Goal: Task Accomplishment & Management: Use online tool/utility

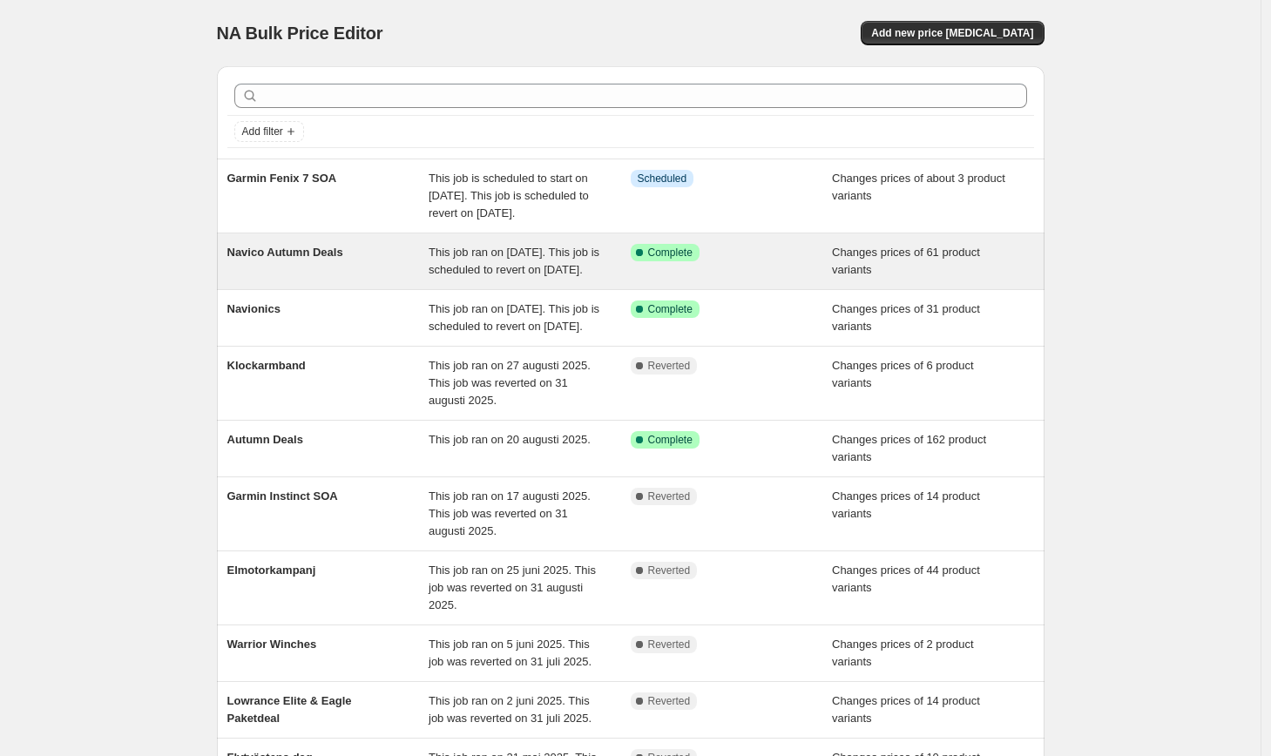
click at [901, 276] on div "Changes prices of 61 product variants" at bounding box center [933, 261] width 202 height 35
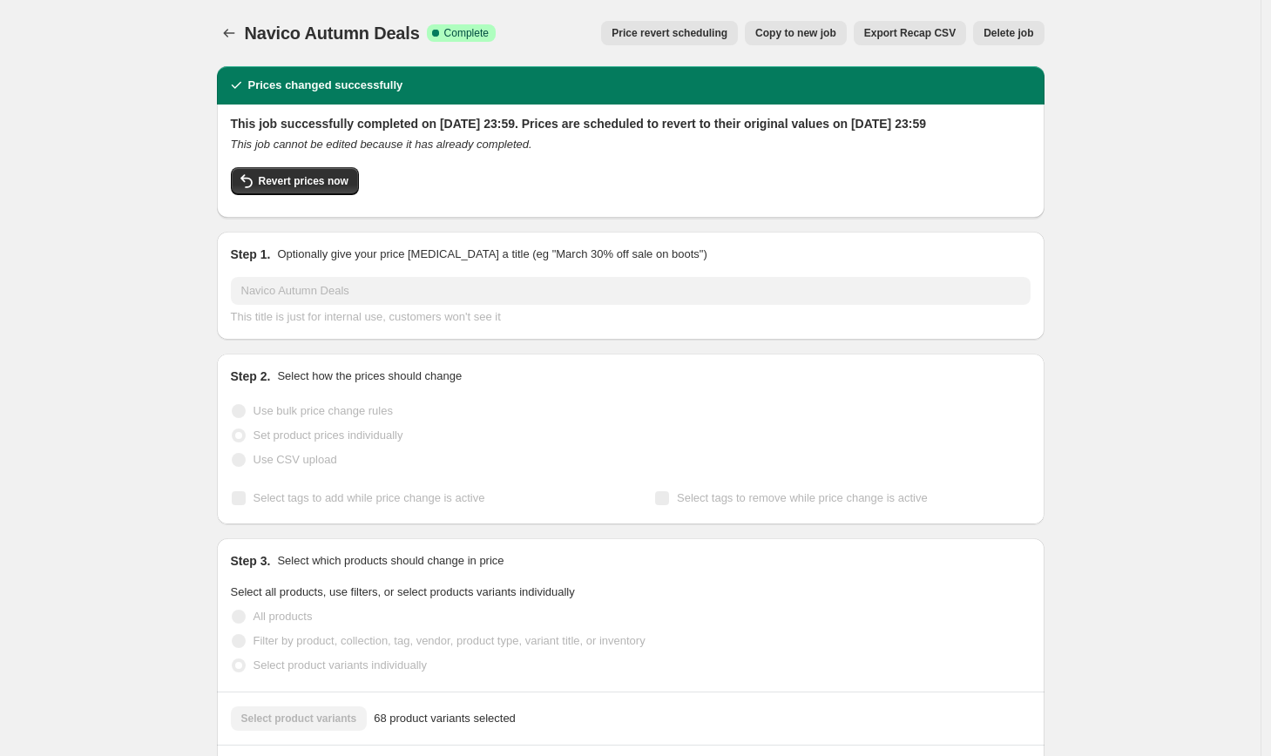
click at [783, 41] on button "Copy to new job" at bounding box center [796, 33] width 102 height 24
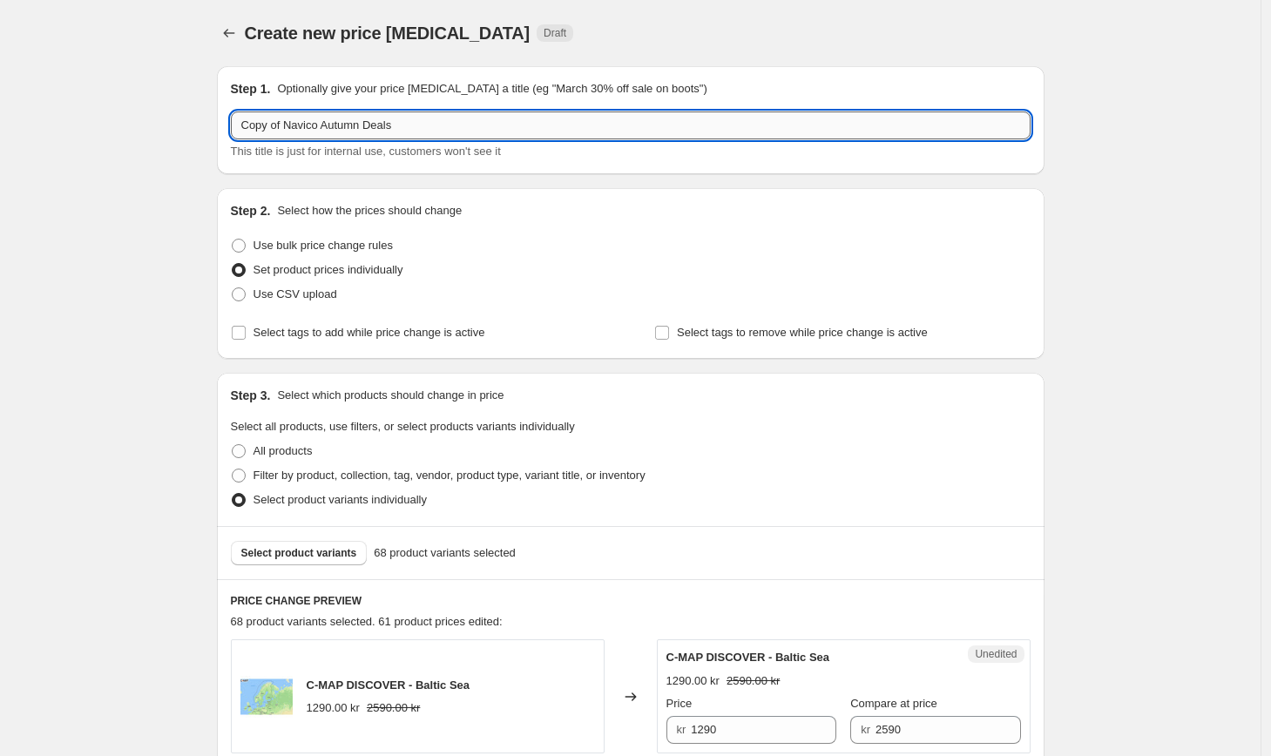
click at [455, 132] on input "Copy of Navico Autumn Deals" at bounding box center [631, 126] width 800 height 28
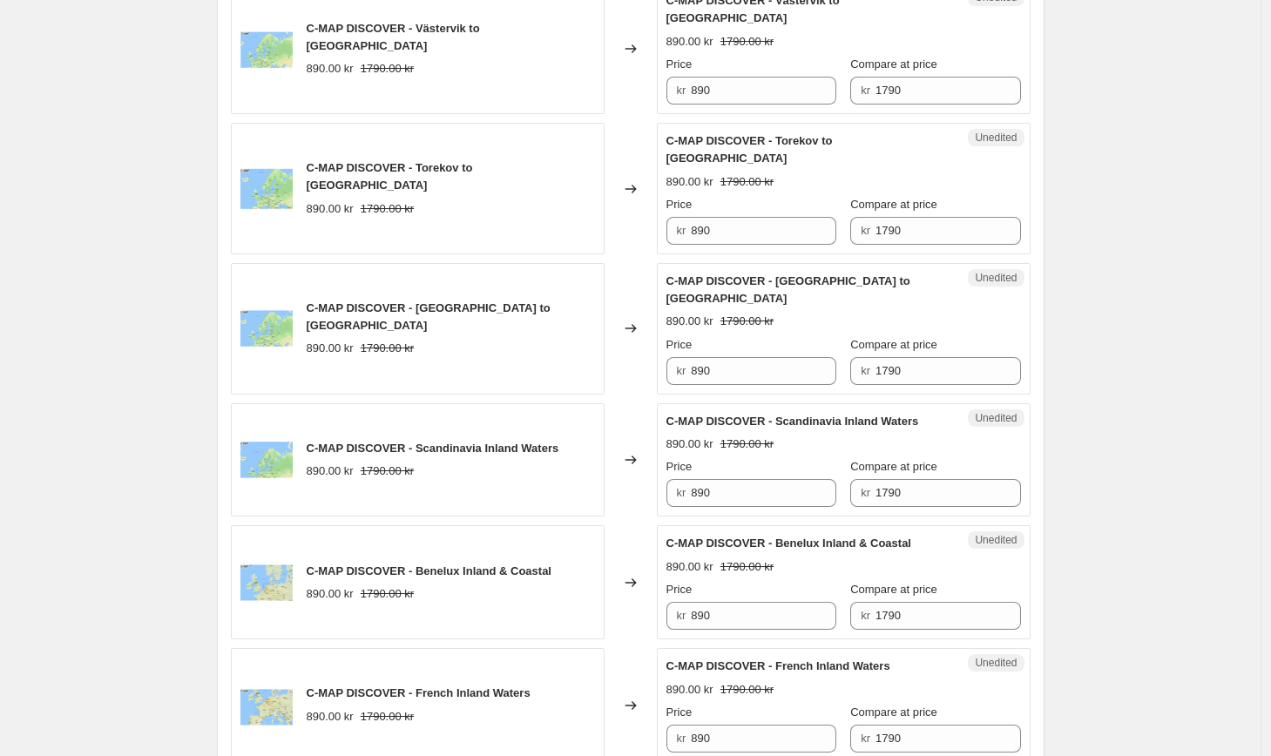
scroll to position [2738, 0]
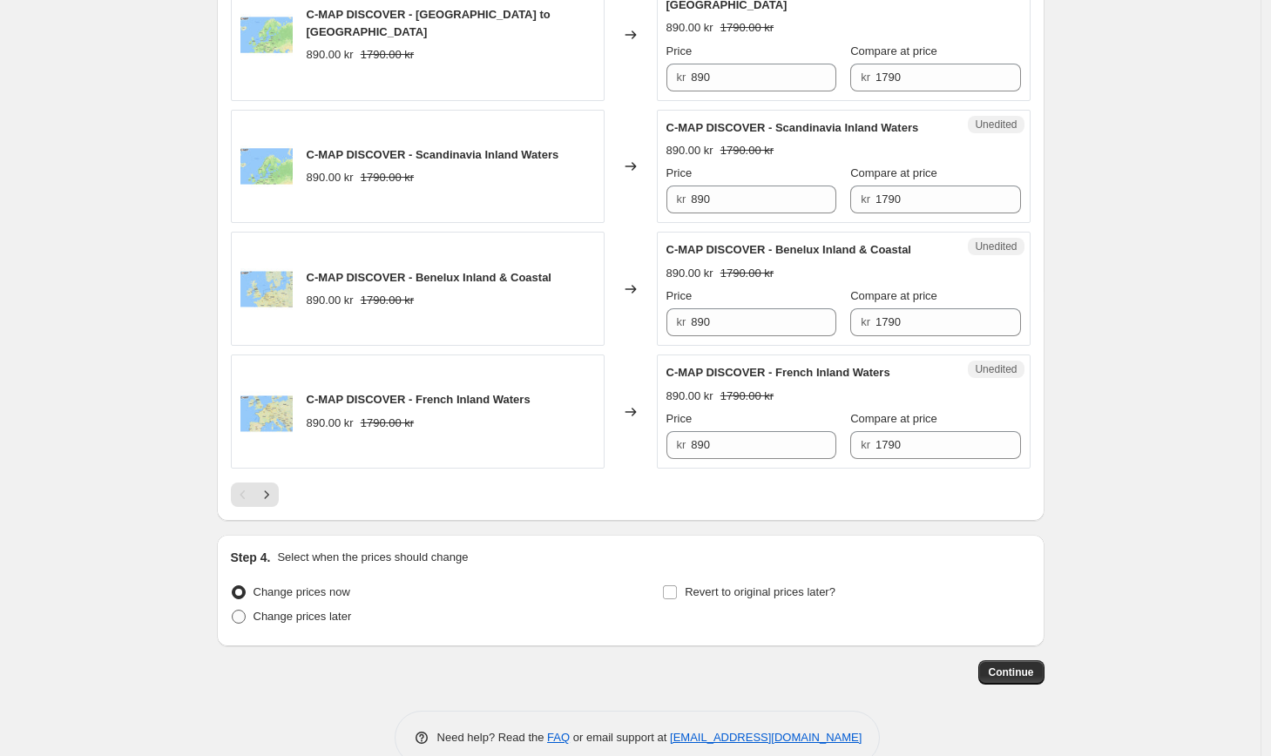
type input "Copy of Navico Autumn Deals 1"
click at [334, 610] on span "Change prices later" at bounding box center [303, 616] width 98 height 13
click at [233, 610] on input "Change prices later" at bounding box center [232, 610] width 1 height 1
radio input "true"
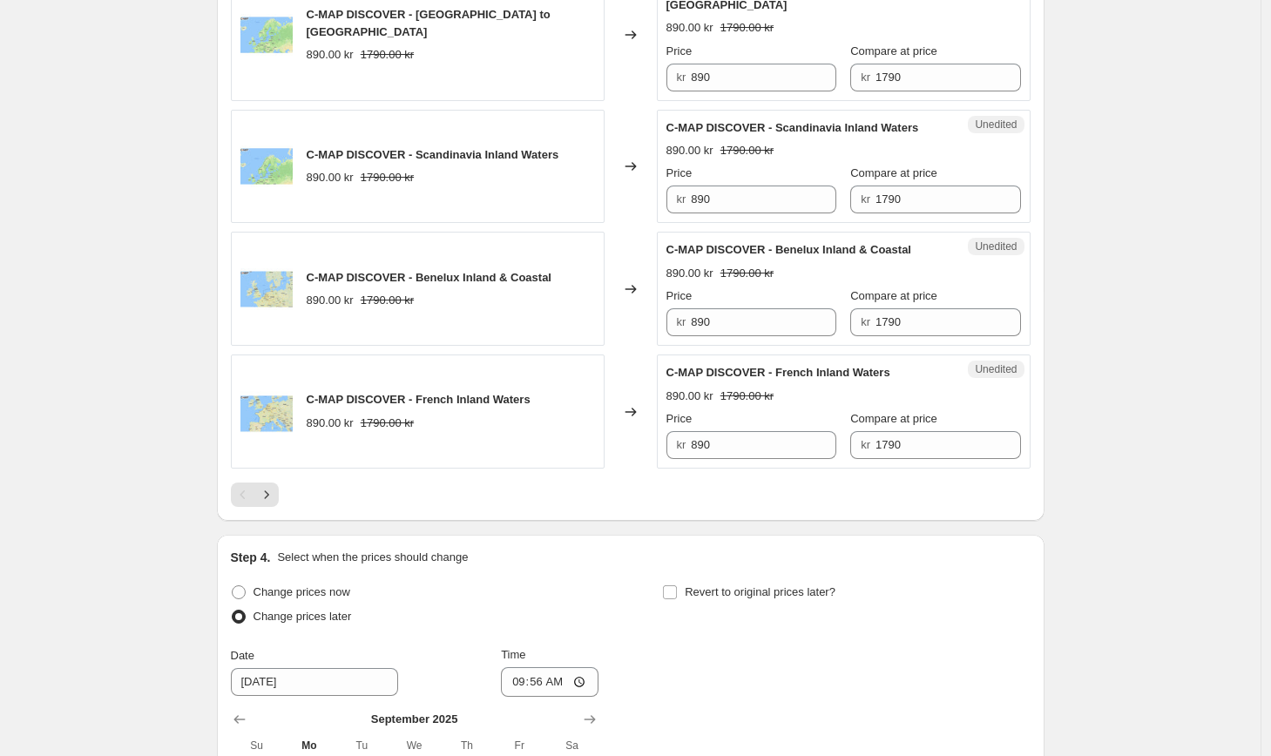
scroll to position [3036, 0]
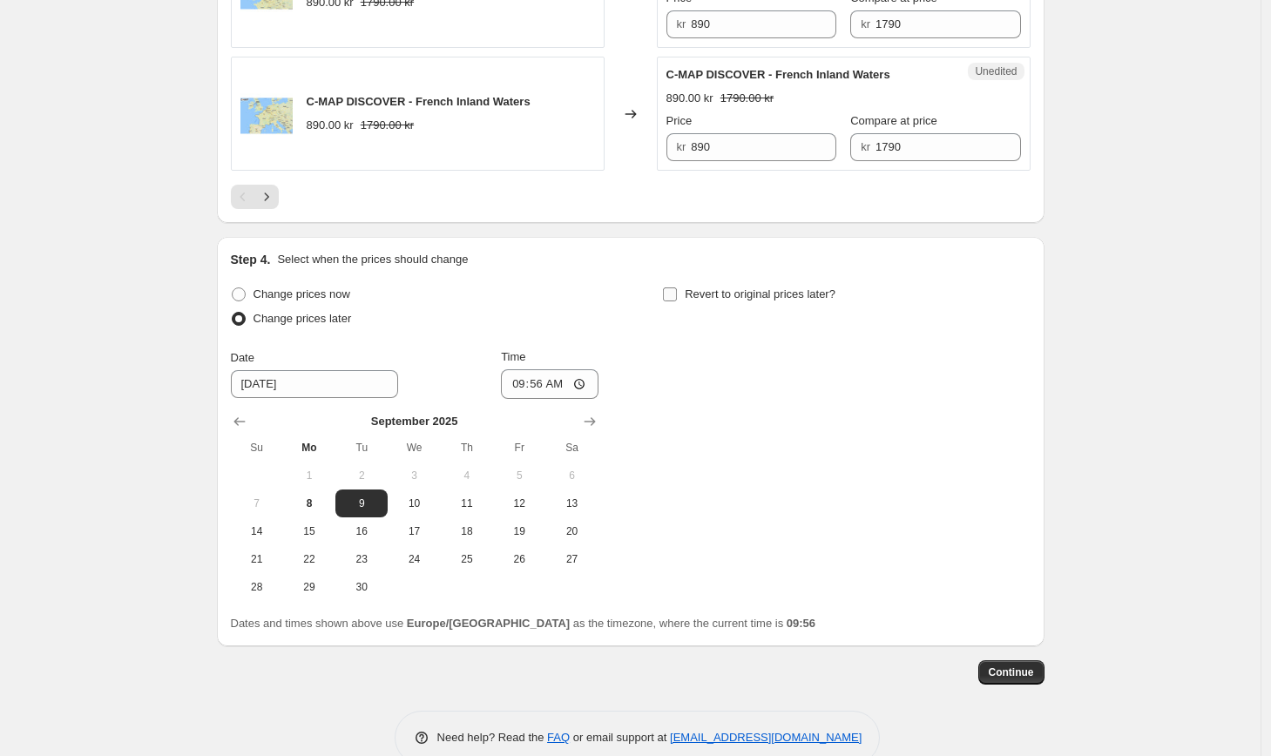
click at [674, 288] on input "Revert to original prices later?" at bounding box center [670, 295] width 14 height 14
checkbox input "true"
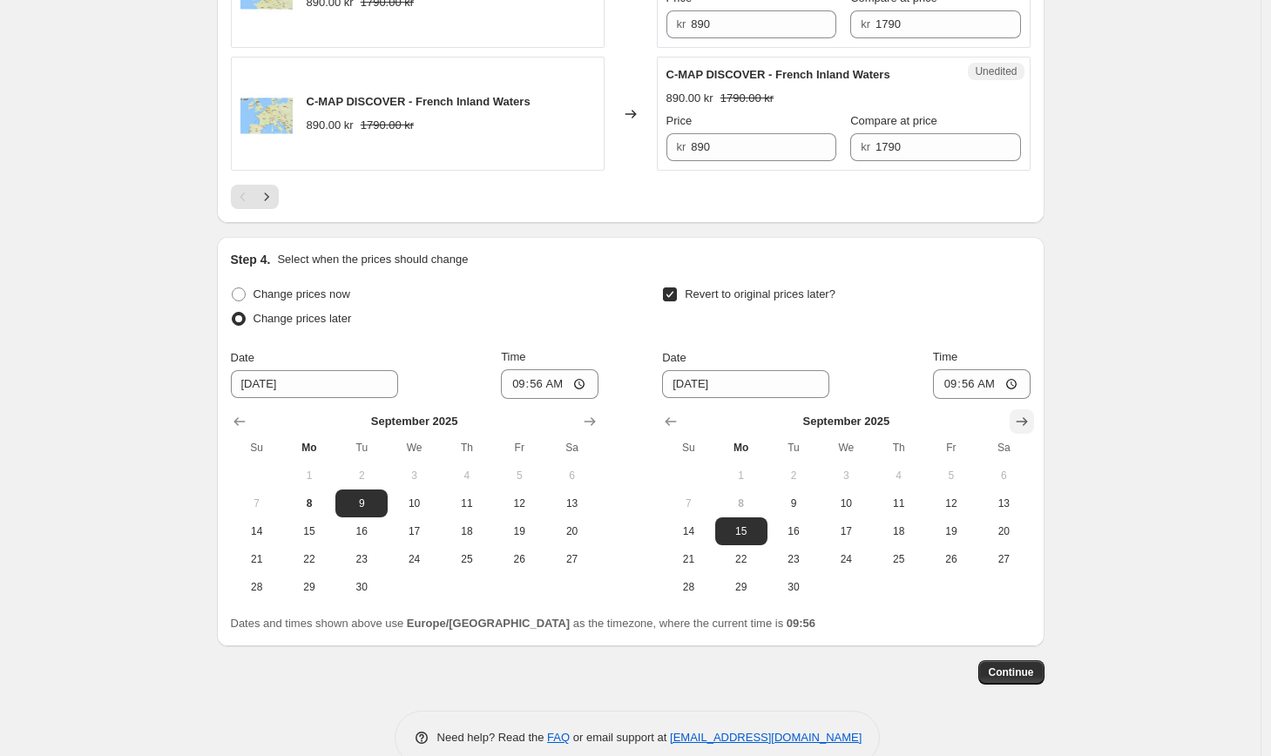
click at [1021, 417] on icon "Show next month, October 2025" at bounding box center [1021, 421] width 11 height 9
click at [1021, 417] on icon "Show next month, November 2025" at bounding box center [1021, 421] width 11 height 9
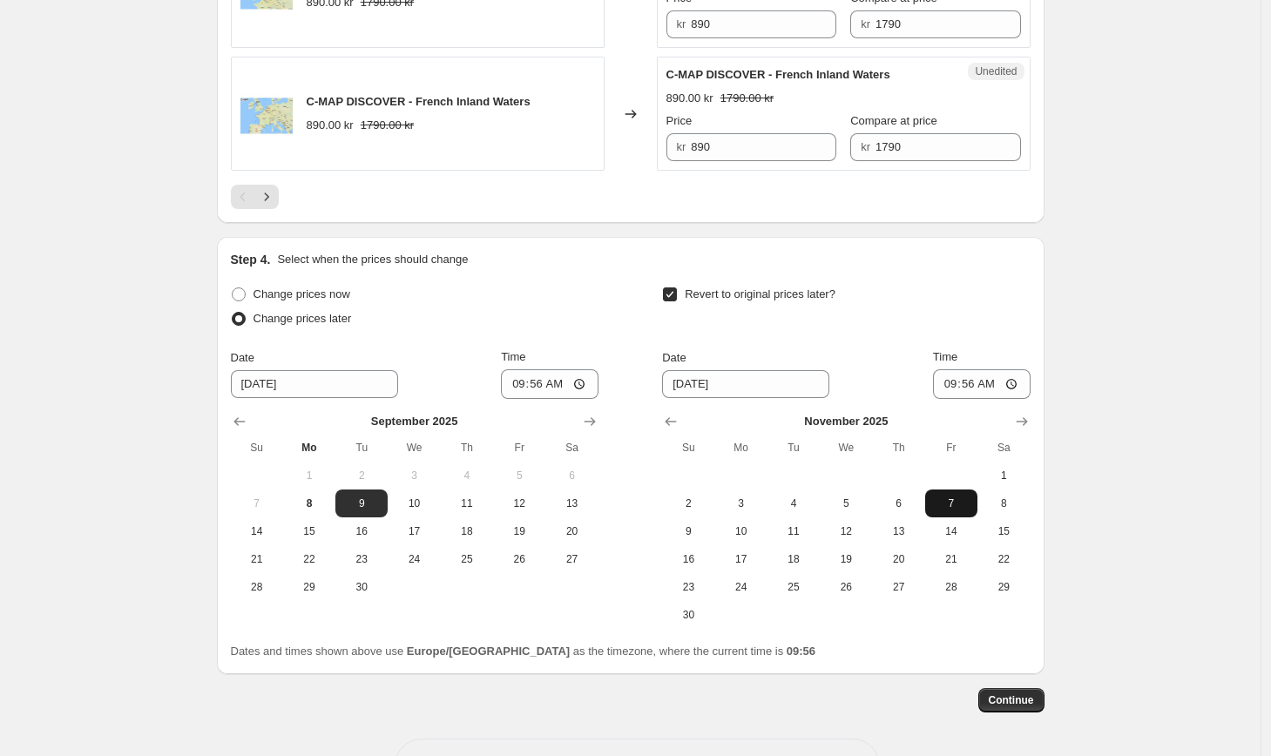
click at [966, 497] on span "7" at bounding box center [951, 504] width 38 height 14
type input "11/7/2025"
click at [973, 370] on input "09:56" at bounding box center [982, 385] width 98 height 30
type input "23:59"
click at [1019, 694] on span "Continue" at bounding box center [1011, 701] width 45 height 14
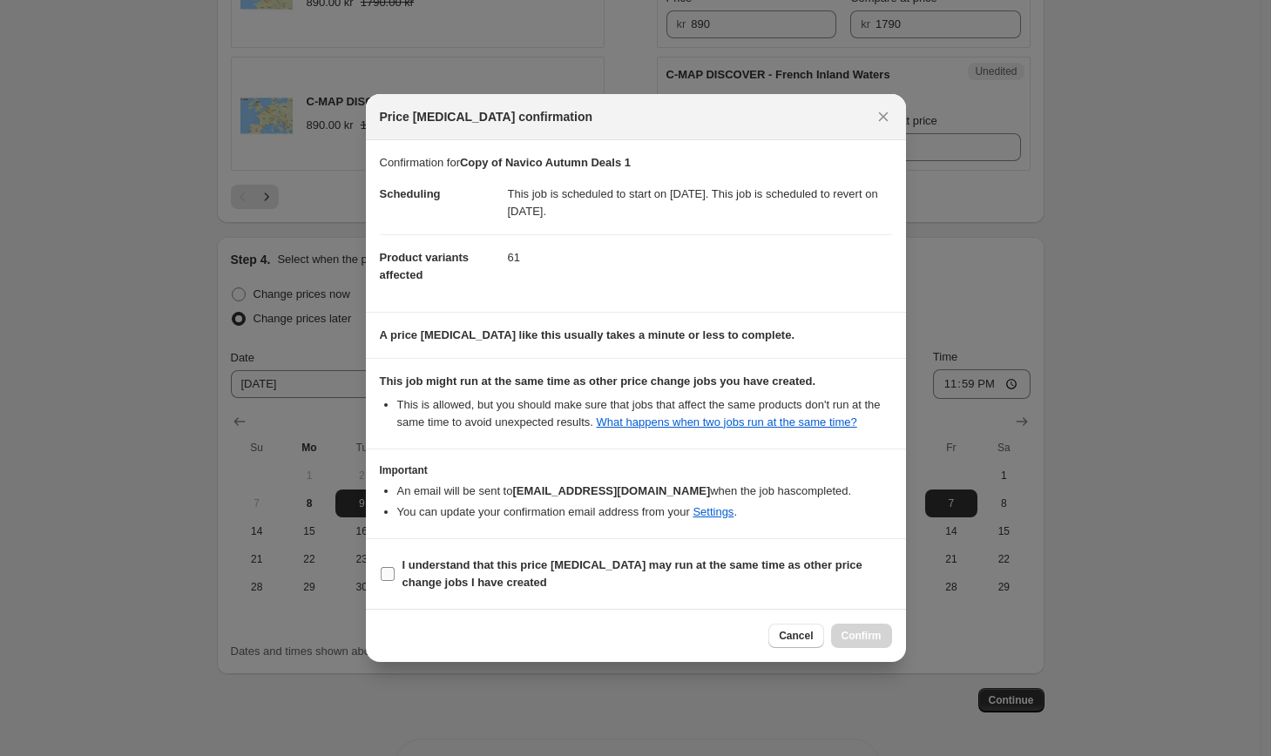
click at [620, 576] on b "I understand that this price change job may run at the same time as other price…" at bounding box center [633, 574] width 460 height 31
click at [395, 576] on input "I understand that this price change job may run at the same time as other price…" at bounding box center [388, 574] width 14 height 14
checkbox input "true"
click at [878, 643] on span "Confirm" at bounding box center [862, 636] width 40 height 14
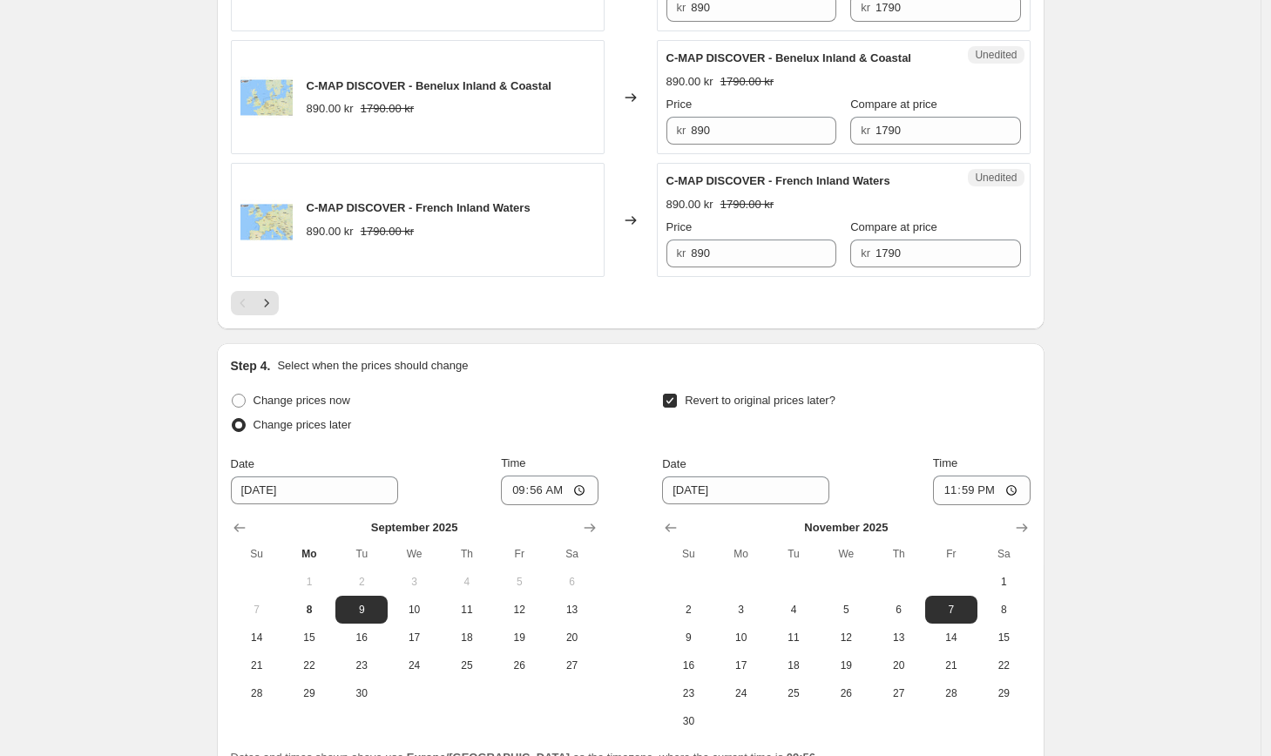
scroll to position [3170, 0]
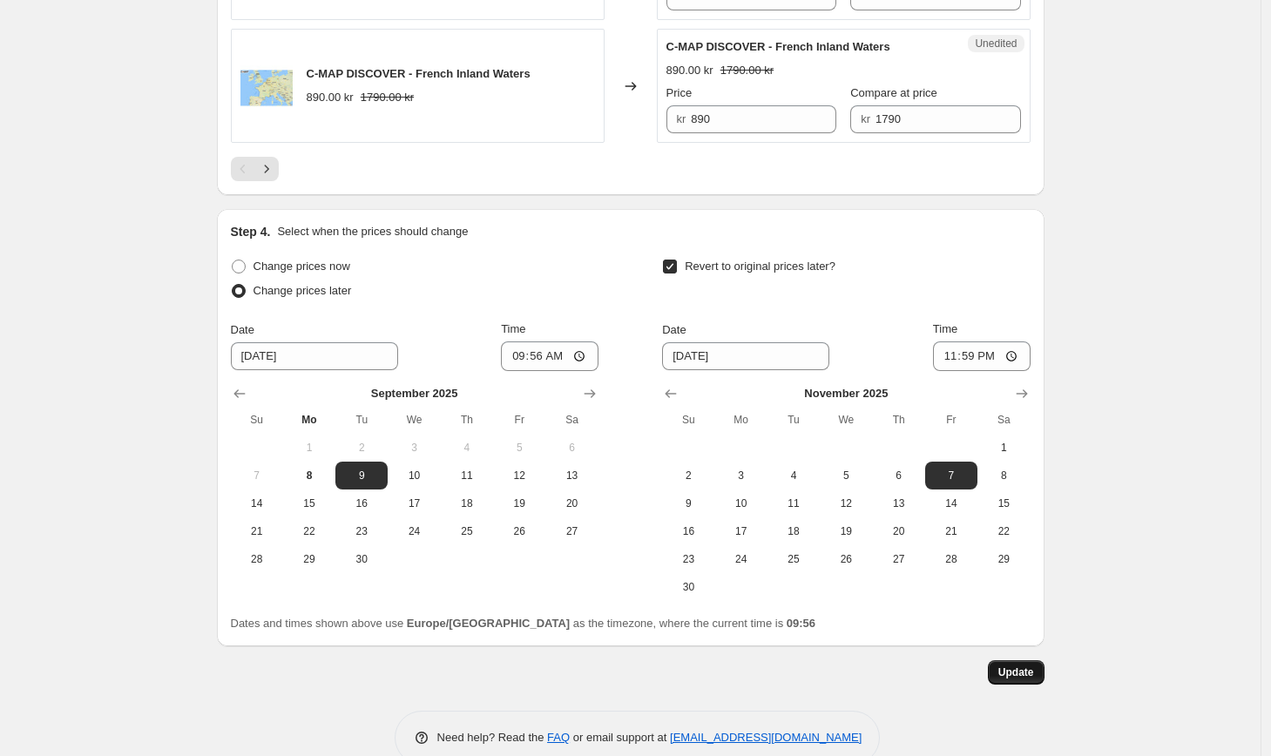
click at [1023, 666] on span "Update" at bounding box center [1017, 673] width 36 height 14
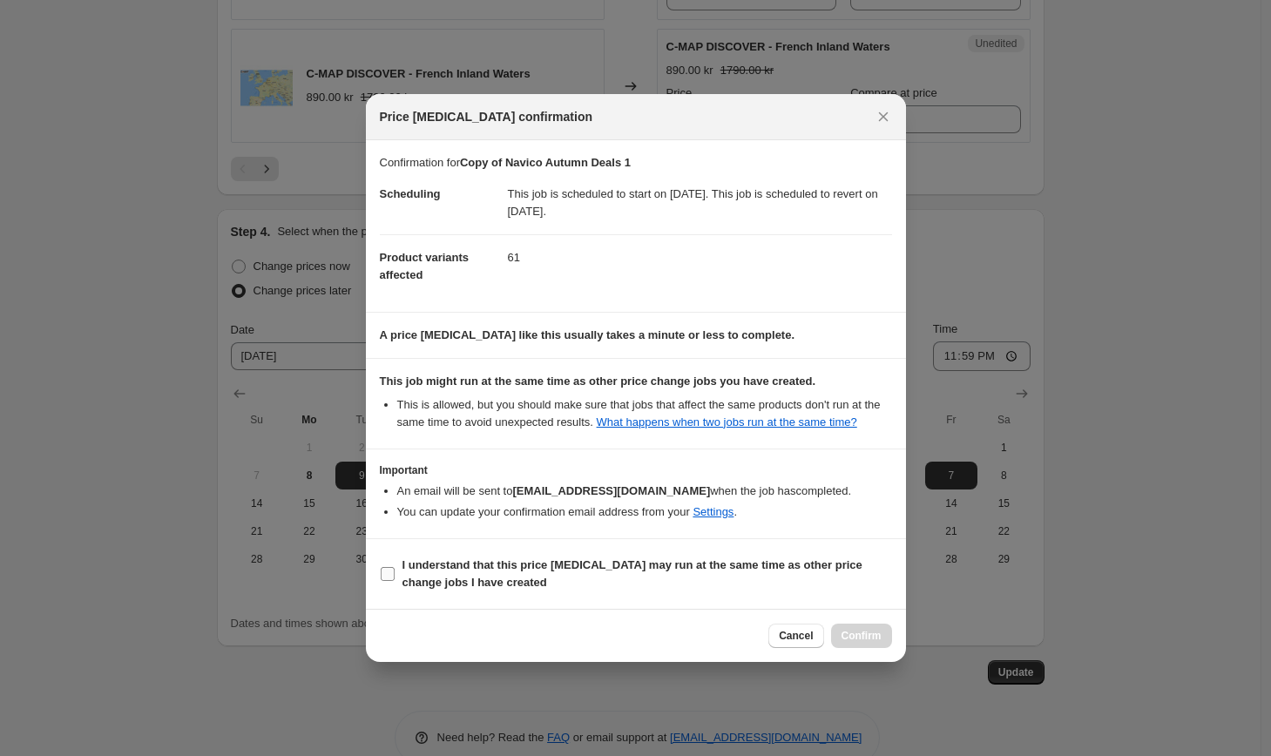
click at [540, 580] on b "I understand that this price change job may run at the same time as other price…" at bounding box center [633, 574] width 460 height 31
click at [395, 580] on input "I understand that this price change job may run at the same time as other price…" at bounding box center [388, 574] width 14 height 14
checkbox input "true"
click at [871, 648] on button "Confirm" at bounding box center [861, 636] width 61 height 24
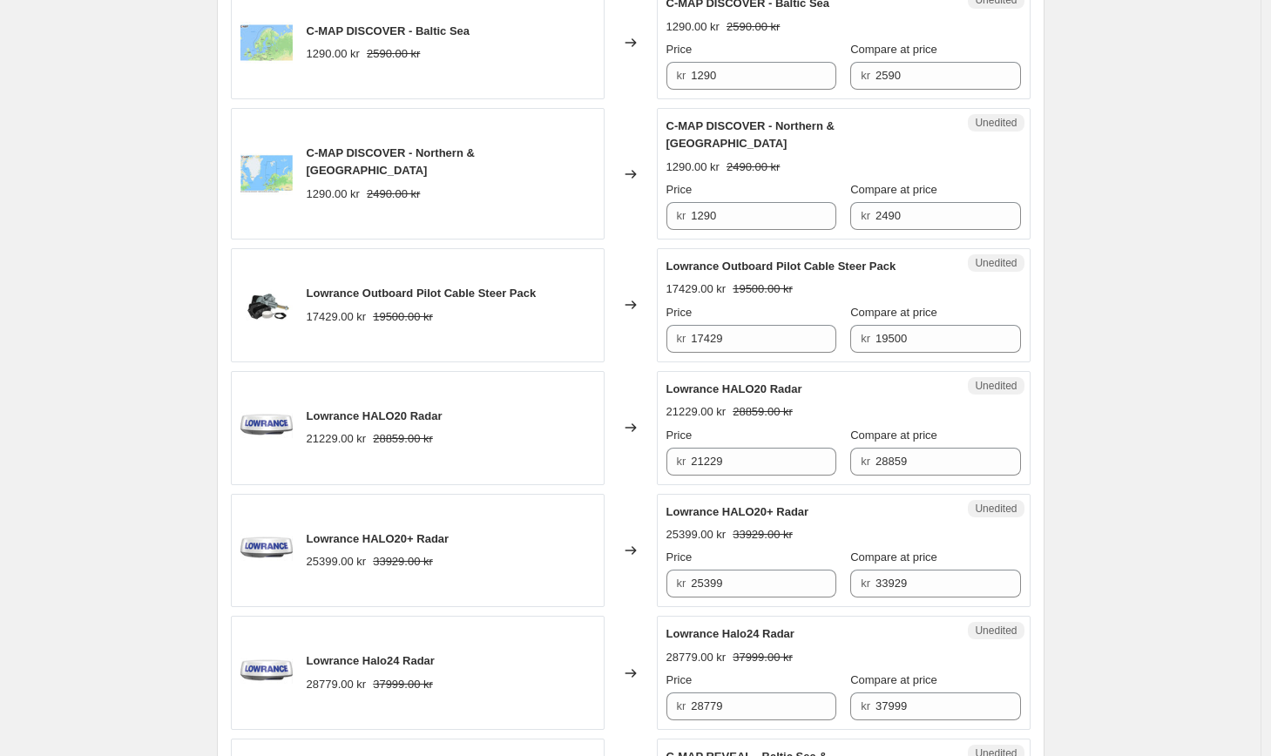
scroll to position [0, 0]
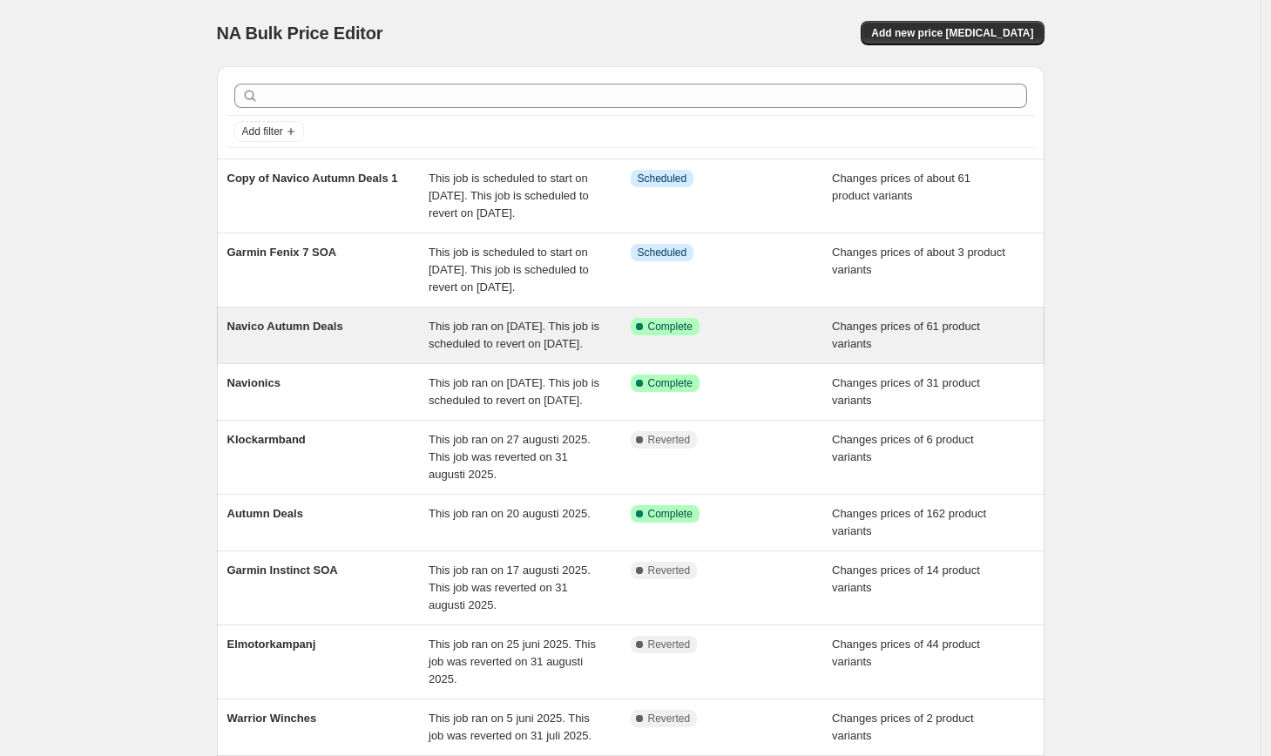
scroll to position [68, 0]
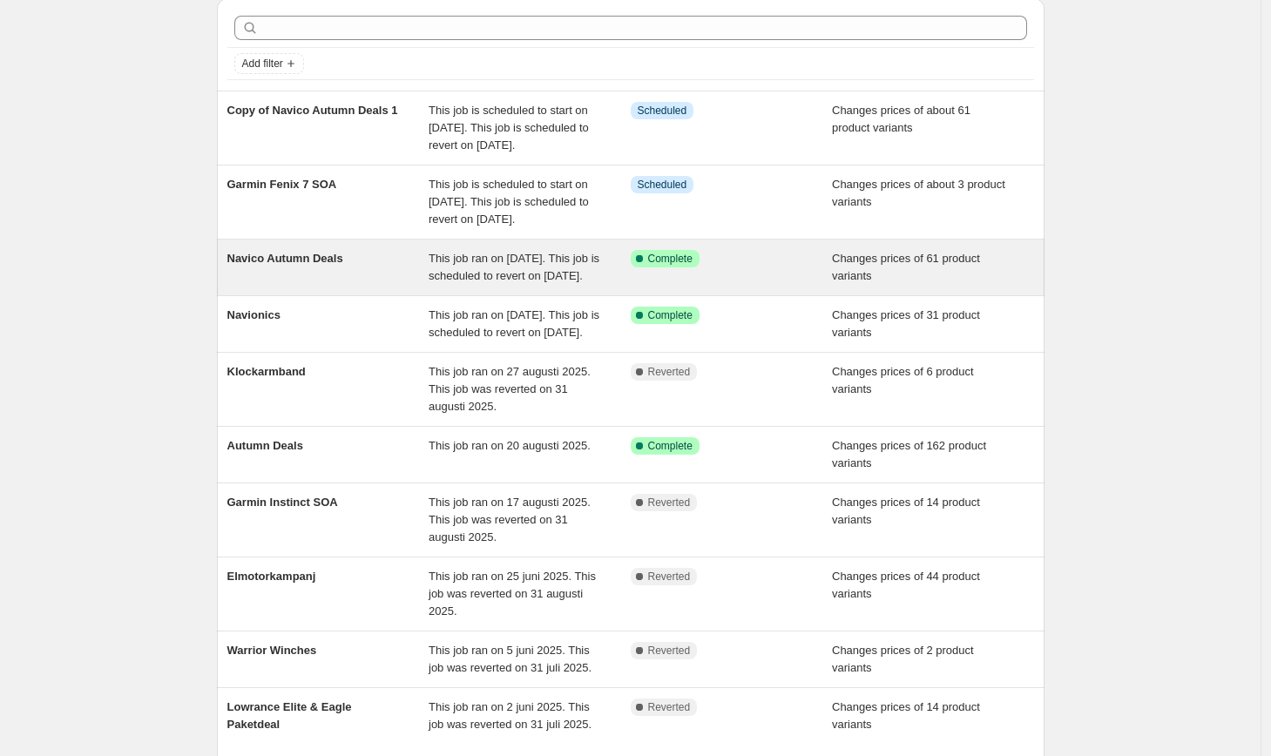
click at [1027, 285] on div "Changes prices of 61 product variants" at bounding box center [933, 267] width 202 height 35
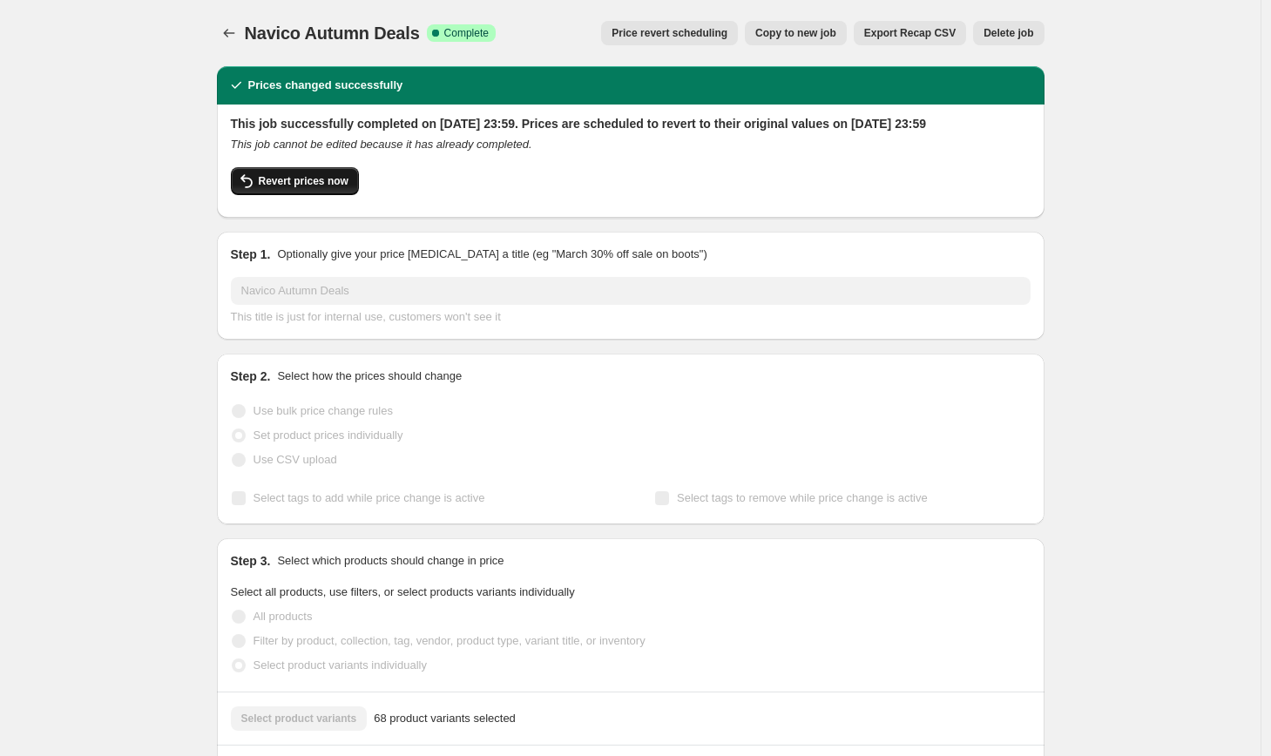
click at [347, 188] on span "Revert prices now" at bounding box center [304, 181] width 90 height 14
checkbox input "false"
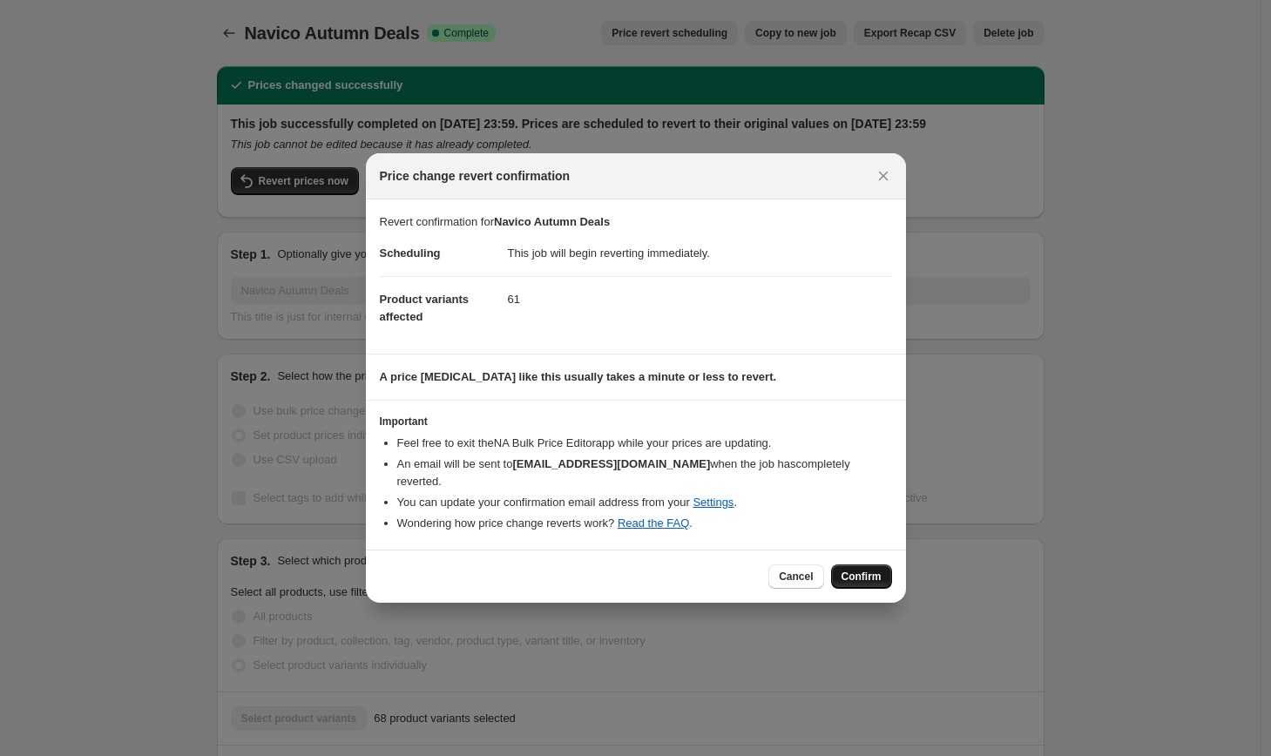
click at [878, 575] on button "Confirm" at bounding box center [861, 577] width 61 height 24
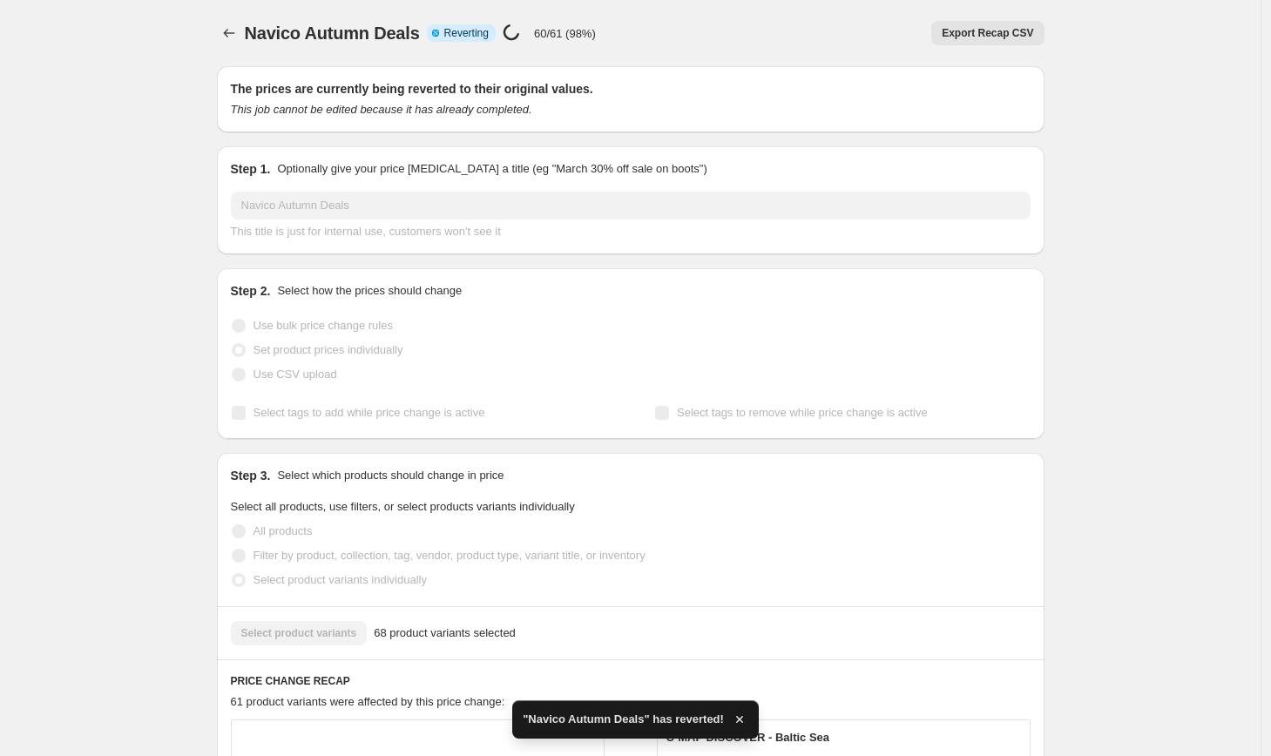
checkbox input "true"
